Goal: Transaction & Acquisition: Download file/media

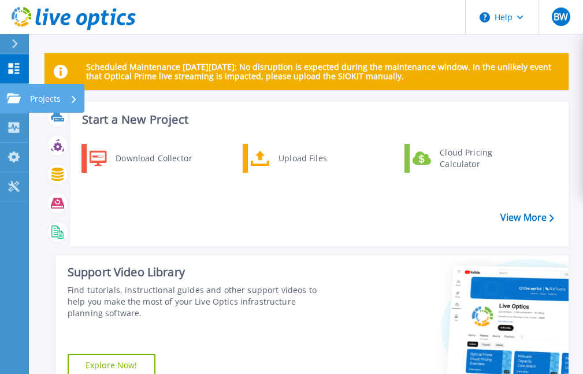
click at [10, 101] on icon at bounding box center [14, 98] width 14 height 10
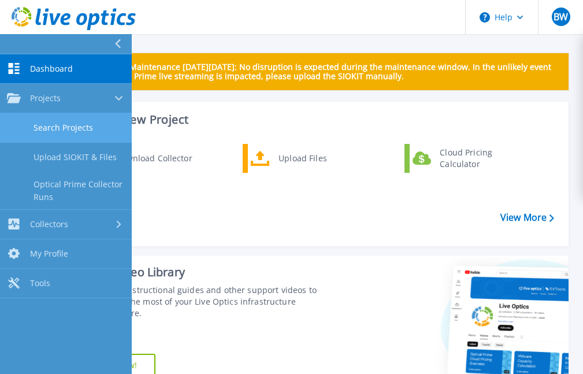
click at [105, 121] on link "Search Projects" at bounding box center [66, 127] width 132 height 29
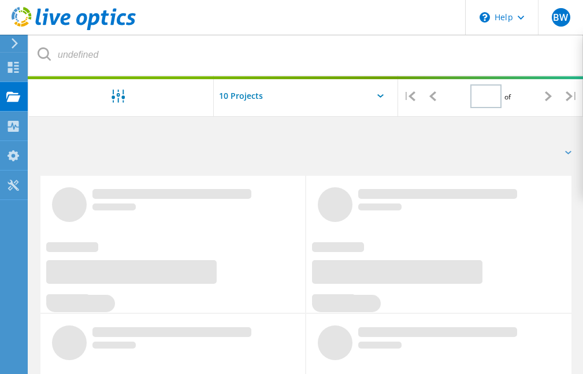
type input "1"
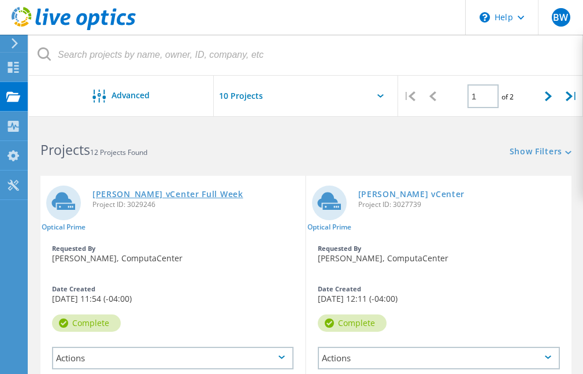
click at [184, 195] on link "[PERSON_NAME] vCenter Full Week" at bounding box center [167, 194] width 151 height 8
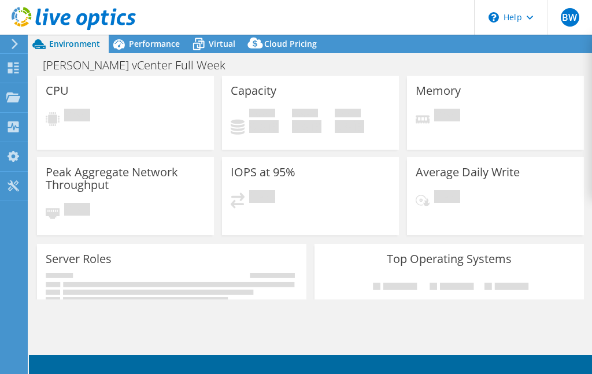
select select "USD"
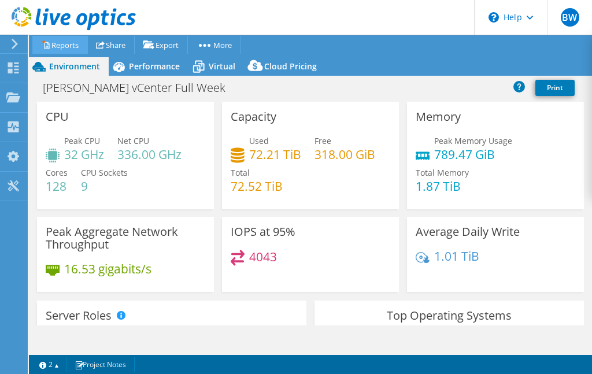
click at [55, 47] on link "Reports" at bounding box center [59, 45] width 55 height 18
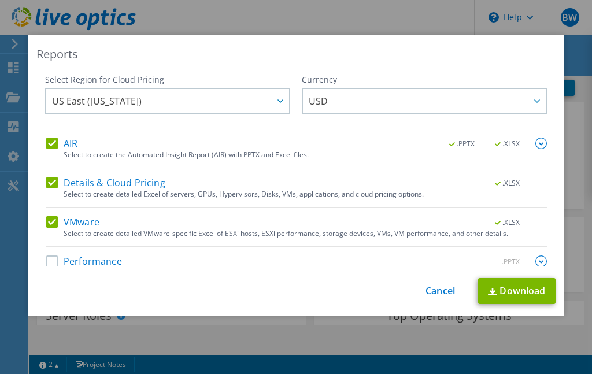
click at [432, 287] on link "Cancel" at bounding box center [439, 290] width 29 height 11
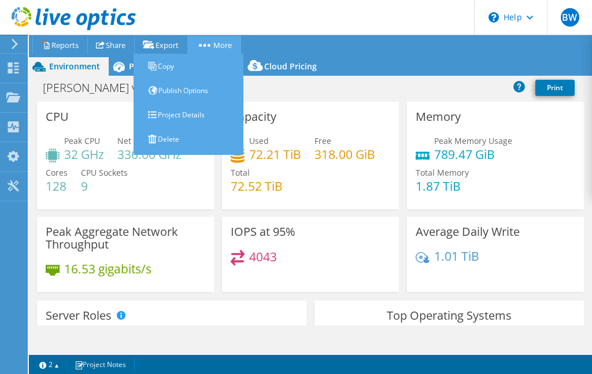
click at [213, 40] on link "More" at bounding box center [214, 45] width 54 height 18
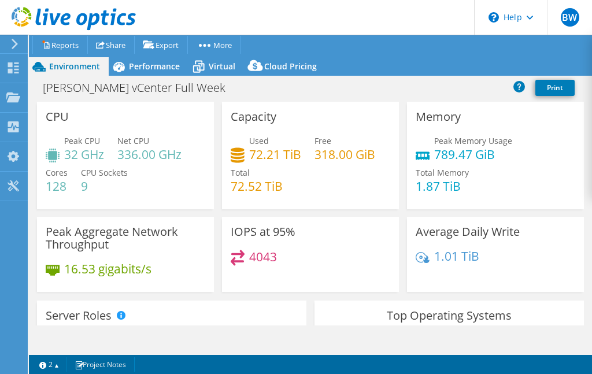
click at [341, 90] on div "Schuster vCenter Full Week Print" at bounding box center [310, 87] width 563 height 21
click at [161, 65] on span "Performance" at bounding box center [154, 66] width 51 height 11
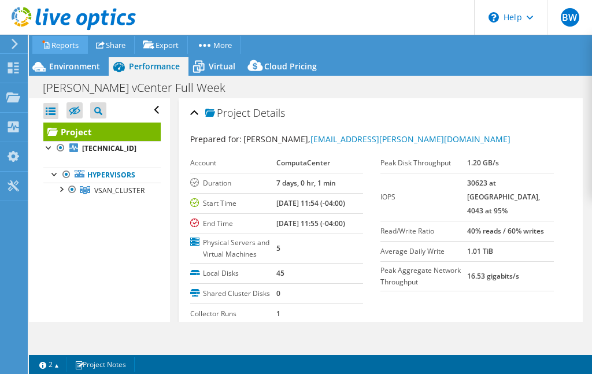
click at [71, 44] on link "Reports" at bounding box center [59, 45] width 55 height 18
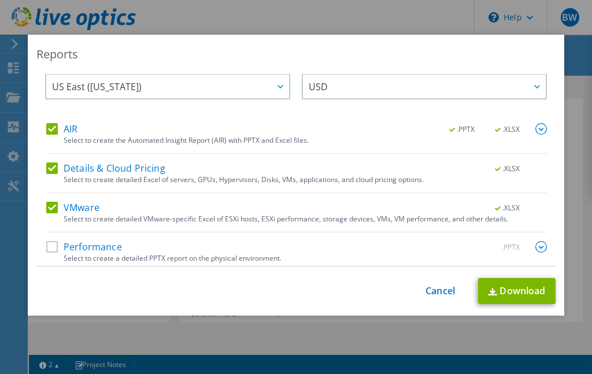
scroll to position [20, 0]
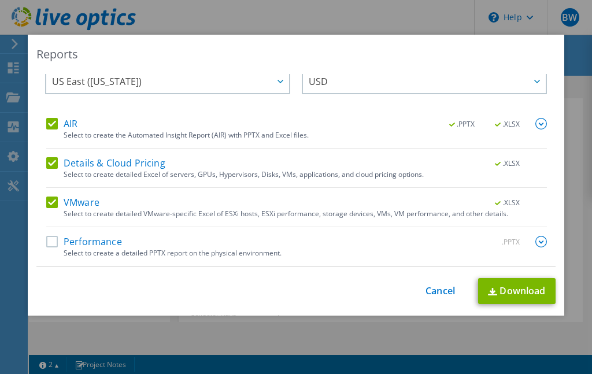
click at [47, 239] on label "Performance" at bounding box center [84, 242] width 76 height 12
click at [0, 0] on input "Performance" at bounding box center [0, 0] width 0 height 0
click at [46, 161] on label "Details & Cloud Pricing" at bounding box center [105, 163] width 119 height 12
click at [0, 0] on input "Details & Cloud Pricing" at bounding box center [0, 0] width 0 height 0
click at [46, 161] on label "Details & Cloud Pricing" at bounding box center [105, 163] width 119 height 12
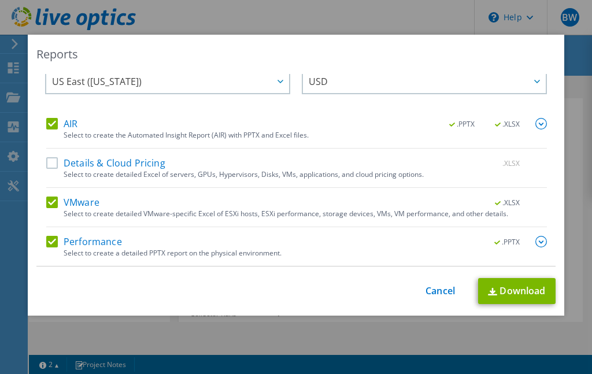
click at [0, 0] on input "Details & Cloud Pricing" at bounding box center [0, 0] width 0 height 0
click at [530, 290] on link "Download" at bounding box center [516, 291] width 77 height 26
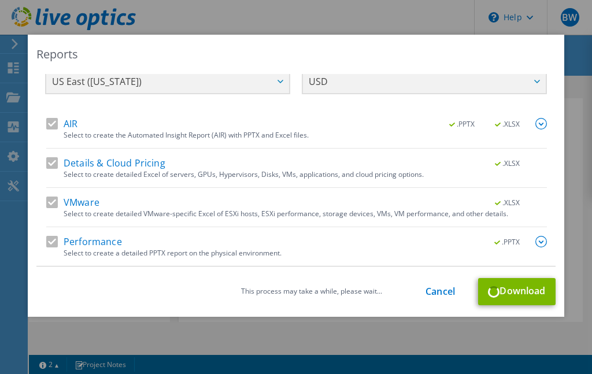
click at [434, 52] on div "Reports" at bounding box center [295, 54] width 519 height 16
click at [436, 291] on link "Cancel" at bounding box center [439, 291] width 29 height 11
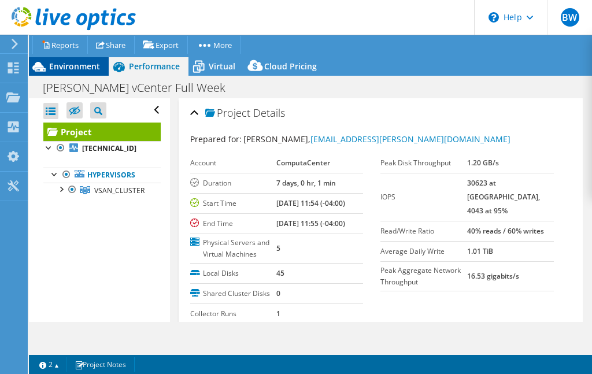
click at [81, 66] on span "Environment" at bounding box center [74, 66] width 51 height 11
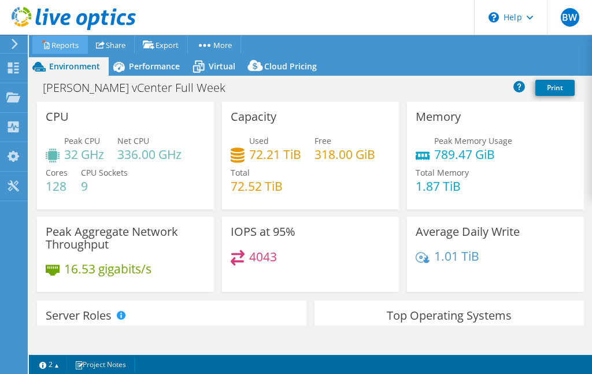
click at [69, 44] on link "Reports" at bounding box center [59, 45] width 55 height 18
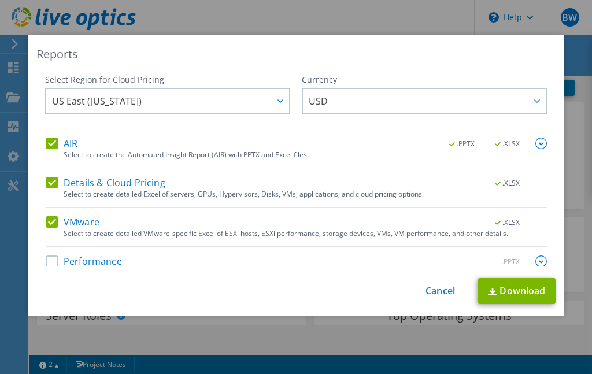
click at [46, 146] on label "AIR" at bounding box center [61, 144] width 31 height 12
click at [0, 0] on input "AIR" at bounding box center [0, 0] width 0 height 0
click at [47, 181] on label "Details & Cloud Pricing" at bounding box center [105, 183] width 119 height 12
click at [0, 0] on input "Details & Cloud Pricing" at bounding box center [0, 0] width 0 height 0
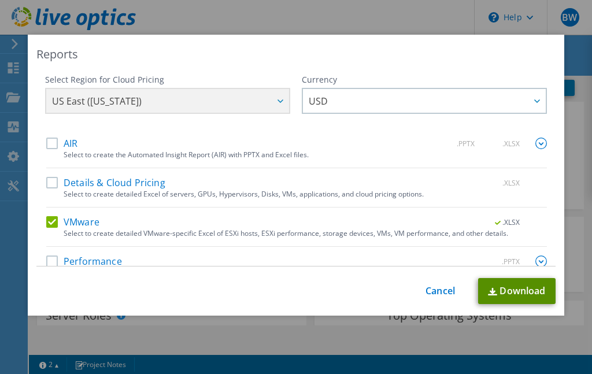
click at [528, 295] on link "Download" at bounding box center [516, 291] width 77 height 26
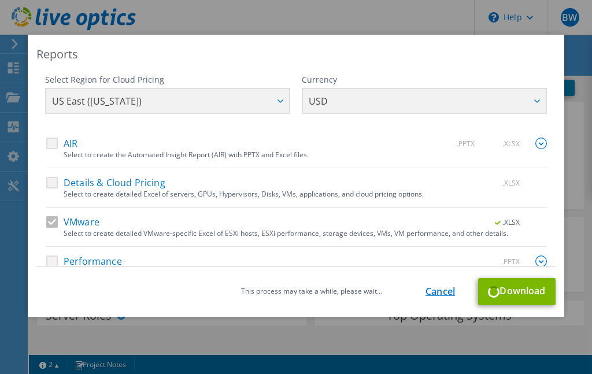
click at [427, 287] on link "Cancel" at bounding box center [439, 291] width 29 height 11
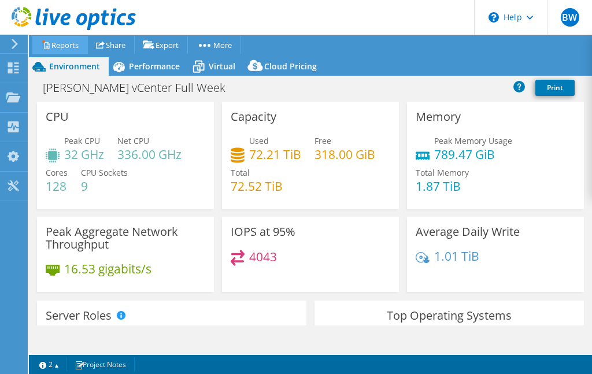
click at [70, 44] on link "Reports" at bounding box center [59, 45] width 55 height 18
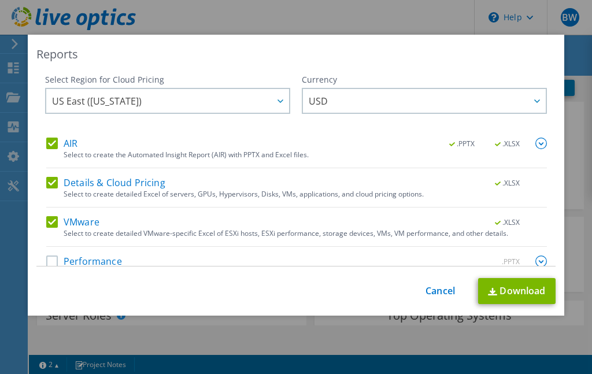
click at [51, 146] on label "AIR" at bounding box center [61, 144] width 31 height 12
click at [0, 0] on input "AIR" at bounding box center [0, 0] width 0 height 0
click at [46, 188] on div "Details & Cloud Pricing .XLSX" at bounding box center [296, 183] width 500 height 13
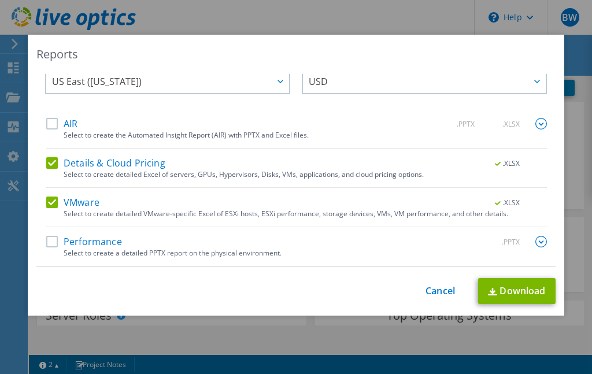
click at [55, 163] on label "Details & Cloud Pricing" at bounding box center [105, 163] width 119 height 12
click at [0, 0] on input "Details & Cloud Pricing" at bounding box center [0, 0] width 0 height 0
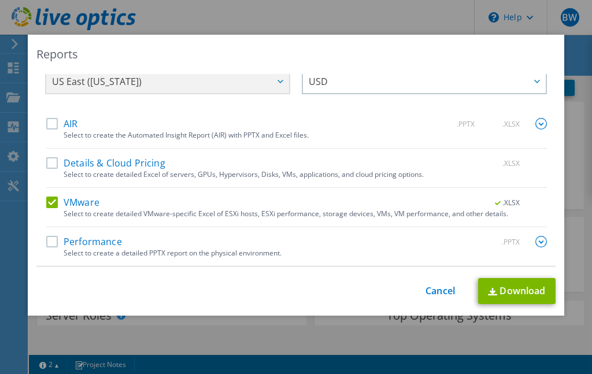
click at [50, 243] on label "Performance" at bounding box center [84, 242] width 76 height 12
click at [0, 0] on input "Performance" at bounding box center [0, 0] width 0 height 0
click at [514, 286] on link "Download" at bounding box center [516, 291] width 77 height 26
